Goal: Transaction & Acquisition: Subscribe to service/newsletter

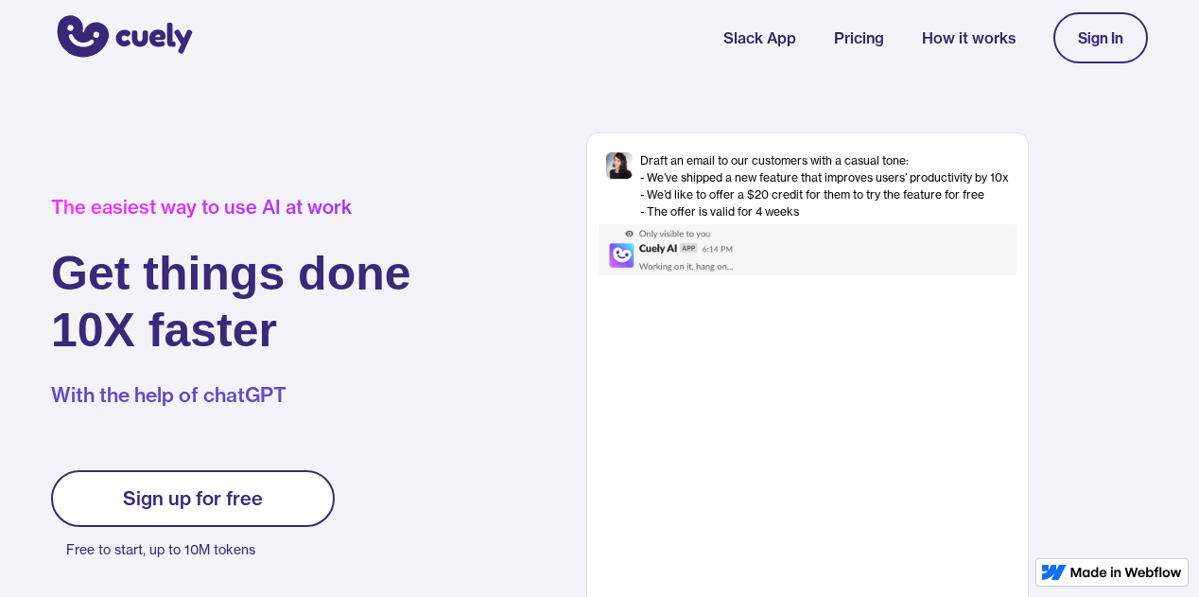
click at [273, 507] on link "Sign up for free" at bounding box center [193, 498] width 284 height 57
click at [300, 507] on link "Sign up for free" at bounding box center [193, 498] width 284 height 57
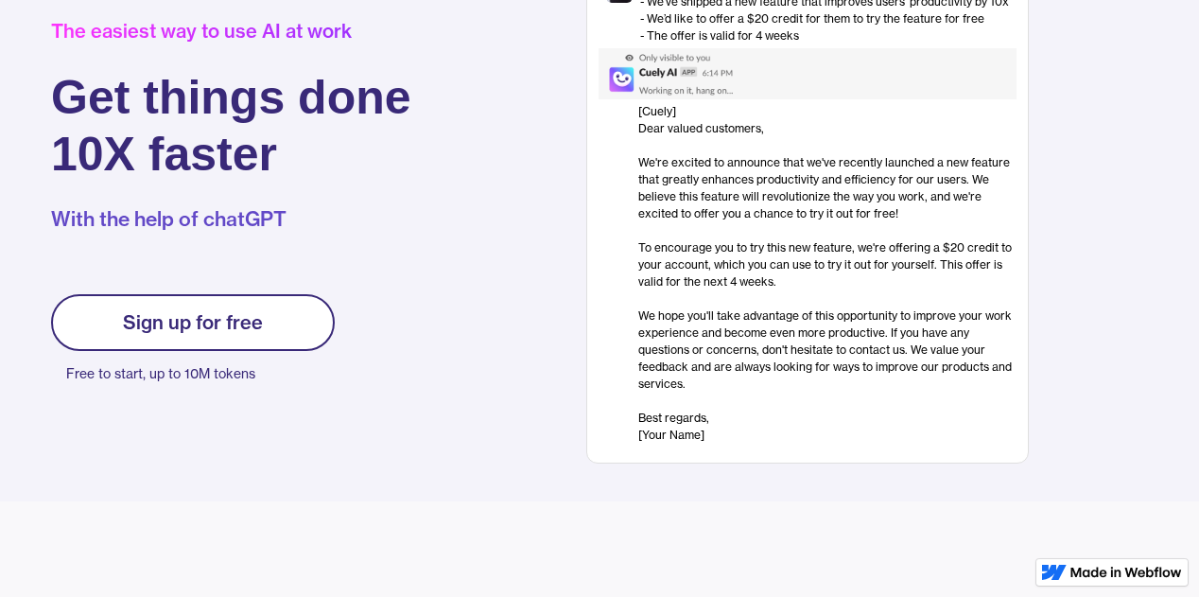
scroll to position [133, 0]
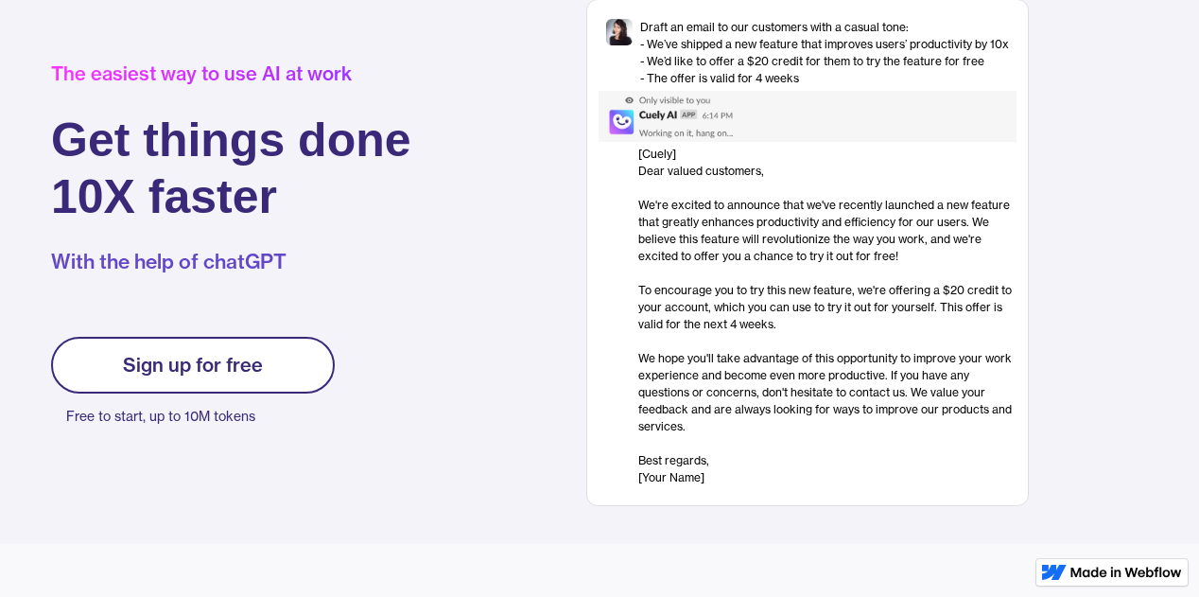
click at [261, 374] on div "Sign up for free" at bounding box center [193, 365] width 140 height 23
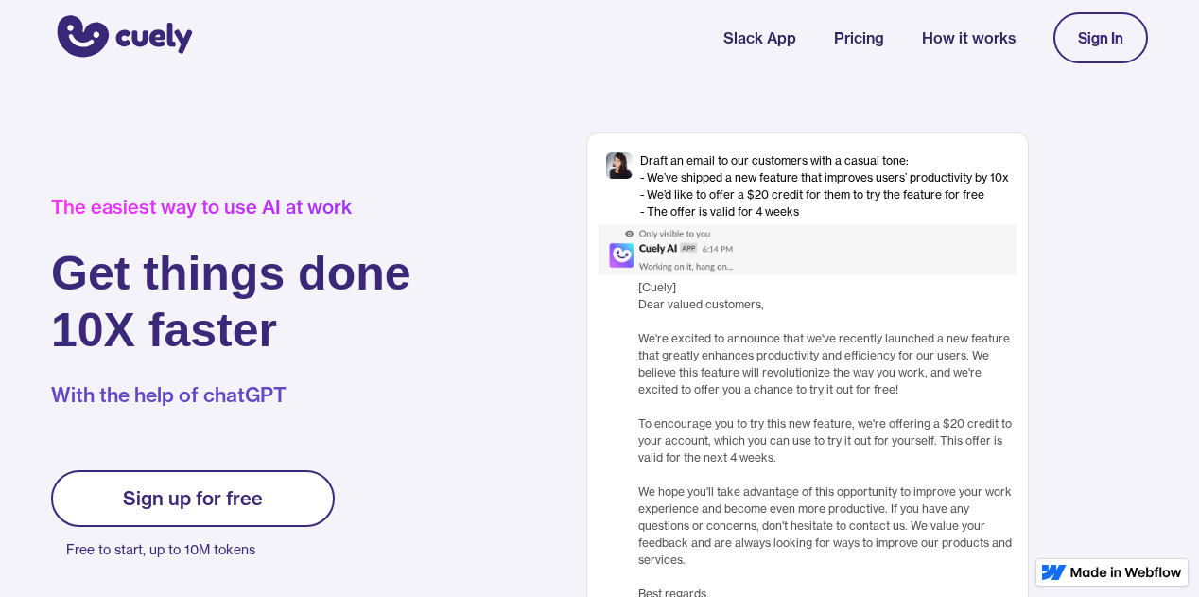
click at [303, 496] on link "Sign up for free" at bounding box center [193, 498] width 284 height 57
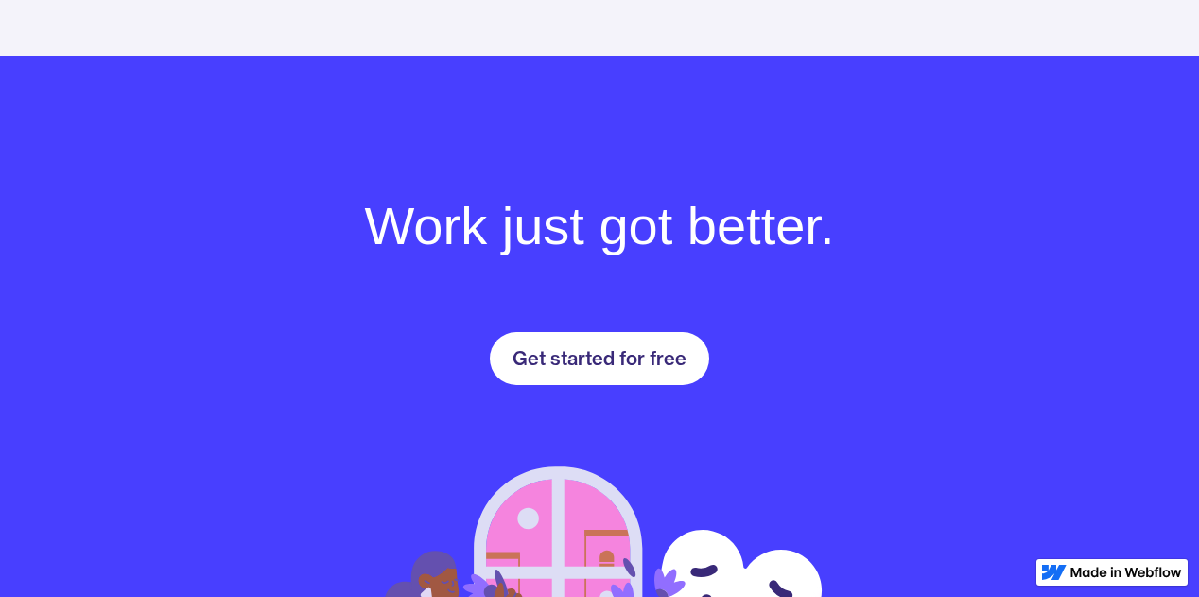
scroll to position [2553, 0]
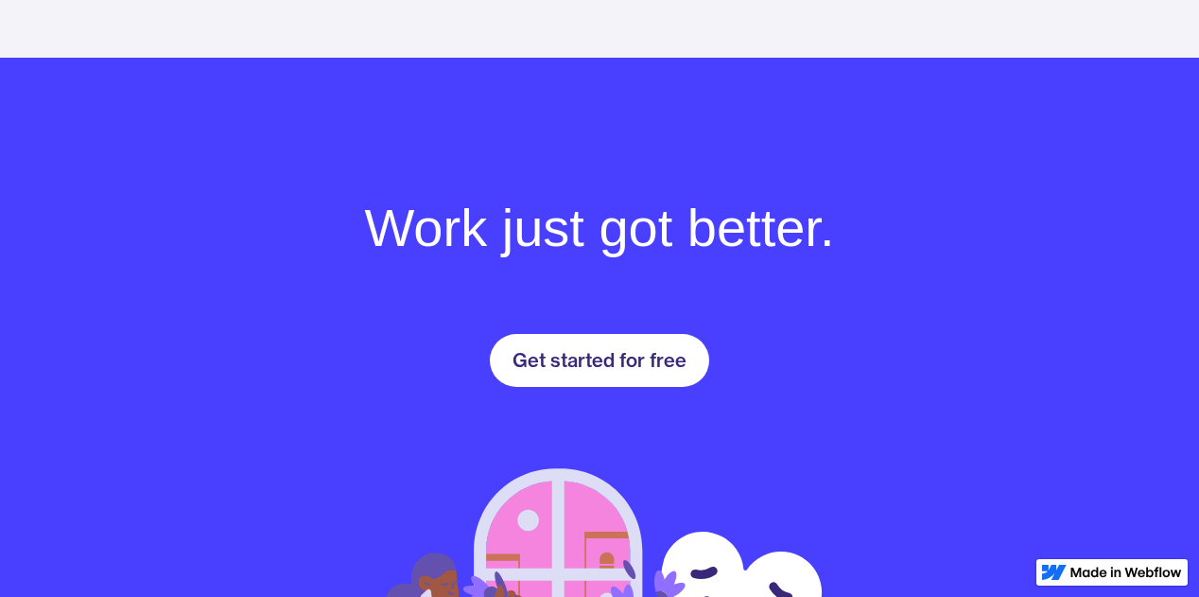
click at [626, 359] on div "Get started for free" at bounding box center [600, 360] width 174 height 23
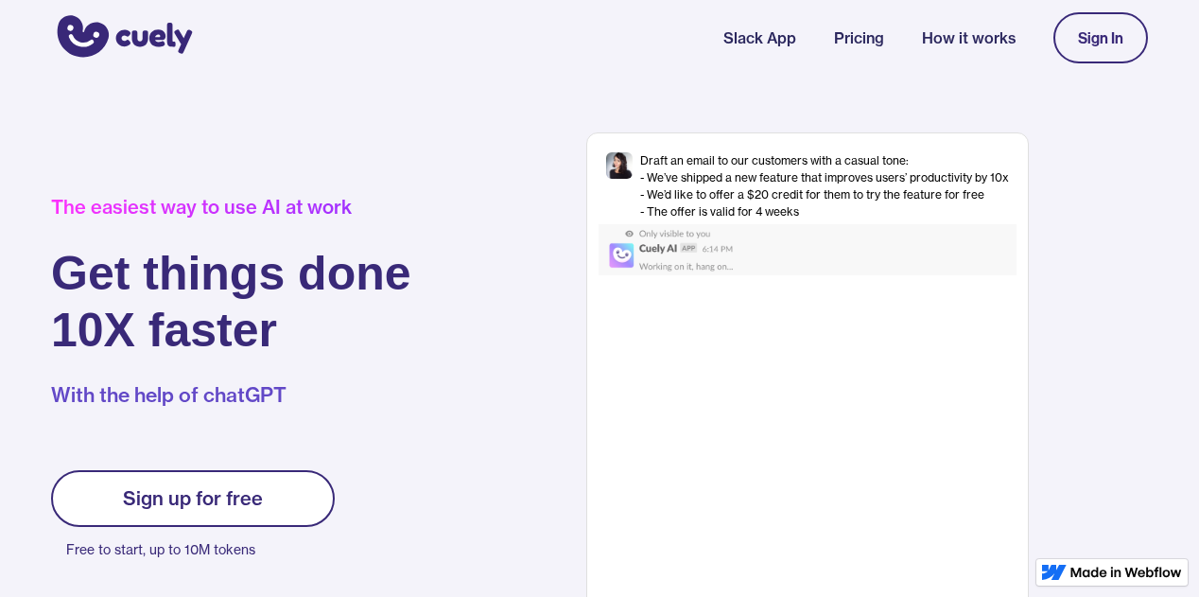
click at [1107, 8] on div "Sign In" at bounding box center [1101, 38] width 95 height 70
click at [1098, 32] on div "Sign In" at bounding box center [1100, 37] width 45 height 17
